Goal: Transaction & Acquisition: Purchase product/service

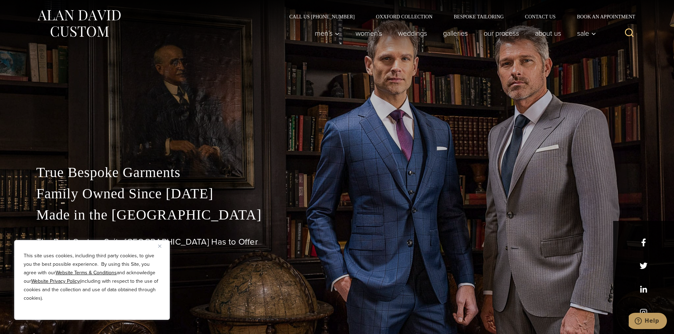
click at [161, 249] on button "Close" at bounding box center [162, 246] width 8 height 8
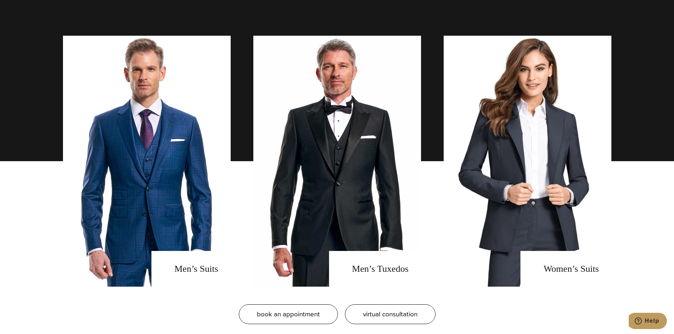
scroll to position [538, 0]
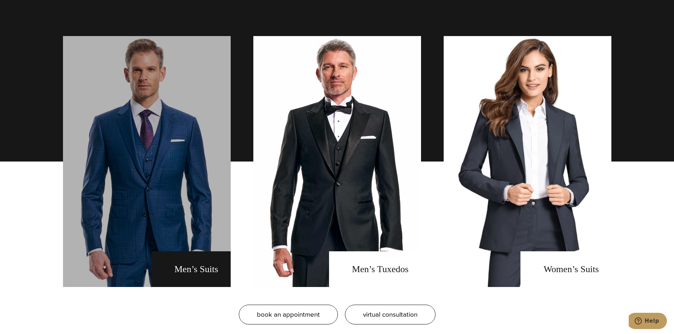
click at [152, 159] on link "men's suits" at bounding box center [147, 161] width 168 height 251
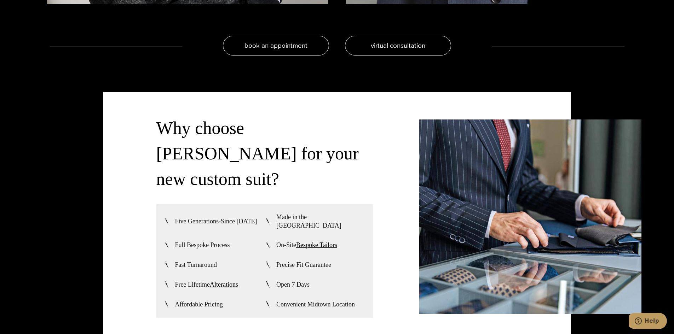
scroll to position [1771, 0]
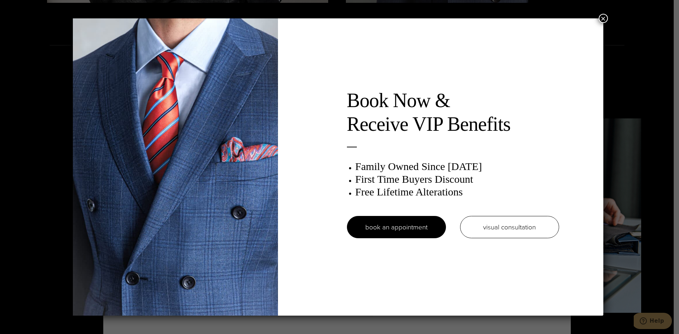
click at [604, 21] on button "×" at bounding box center [603, 18] width 9 height 9
